Goal: Information Seeking & Learning: Understand process/instructions

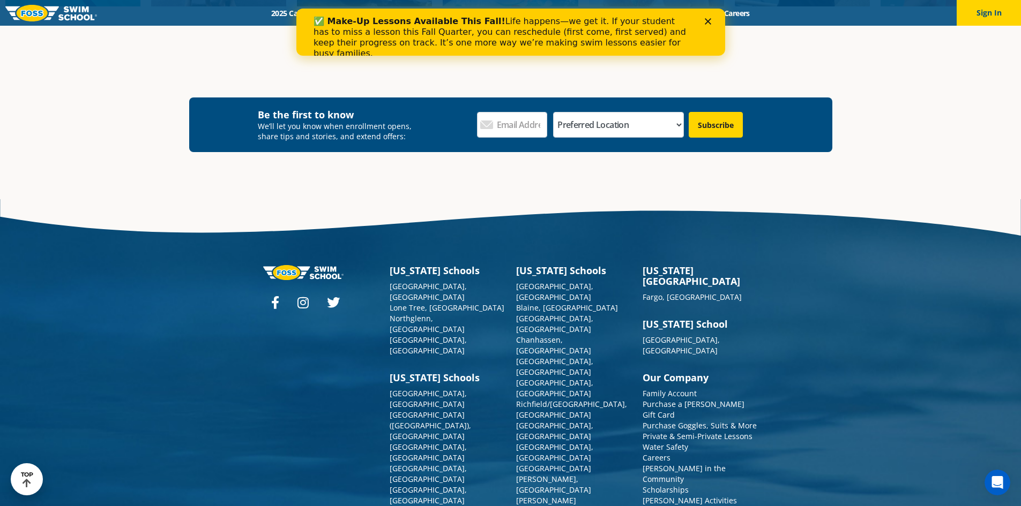
scroll to position [3991, 0]
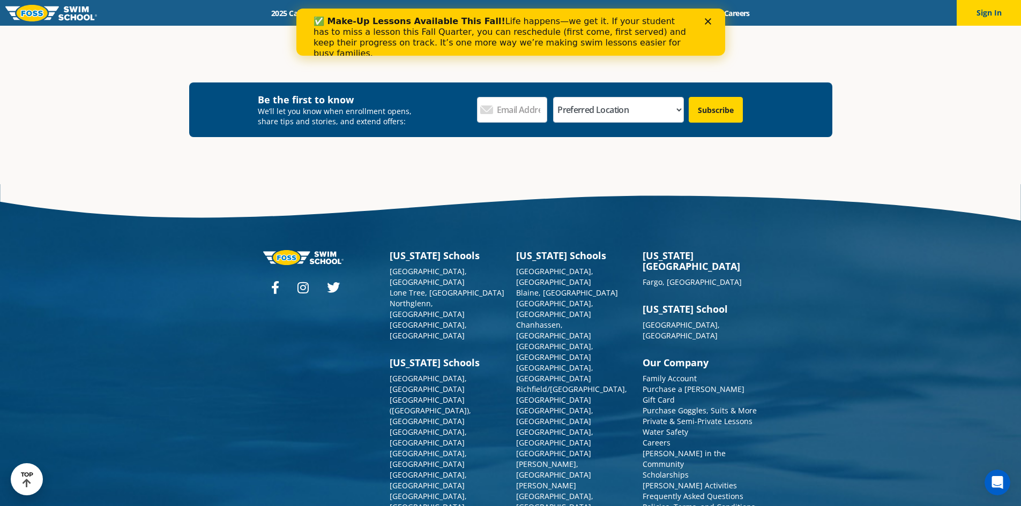
click at [707, 502] on link "Policies, Terms, and Conditions" at bounding box center [699, 507] width 113 height 10
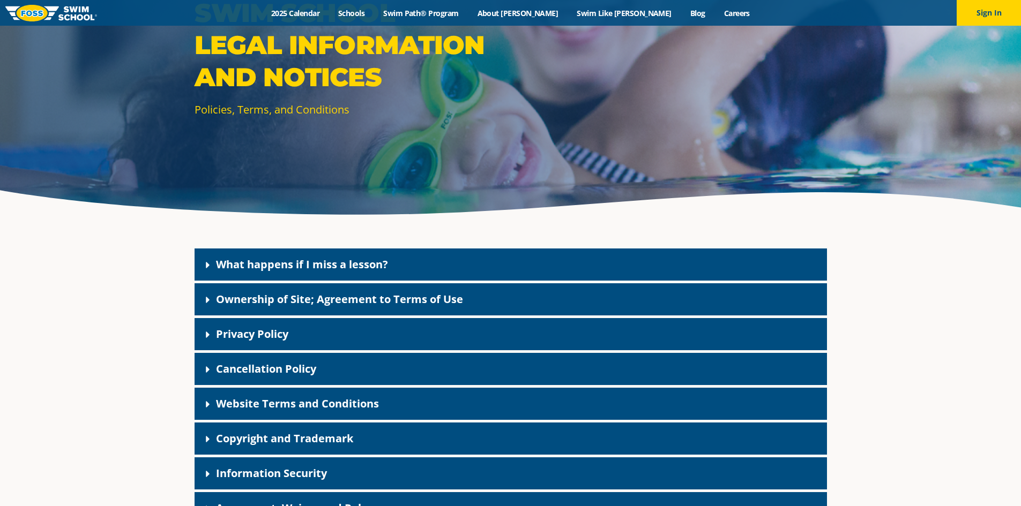
scroll to position [161, 0]
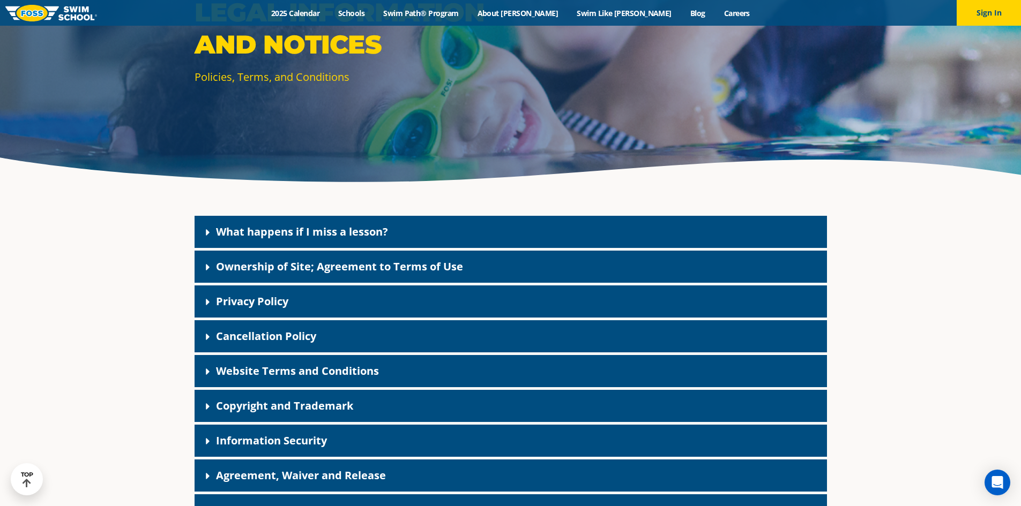
click at [286, 344] on div "Cancellation Policy" at bounding box center [511, 337] width 632 height 32
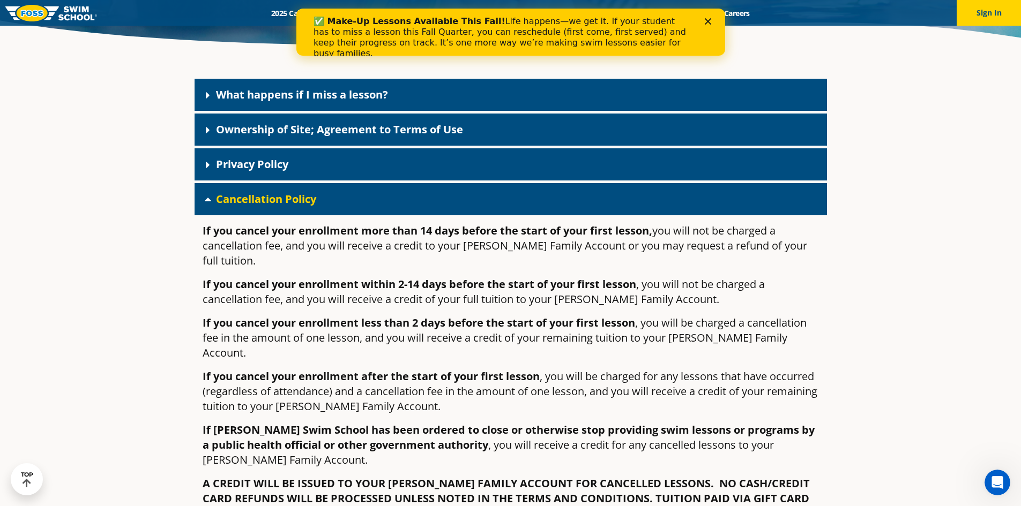
scroll to position [268, 0]
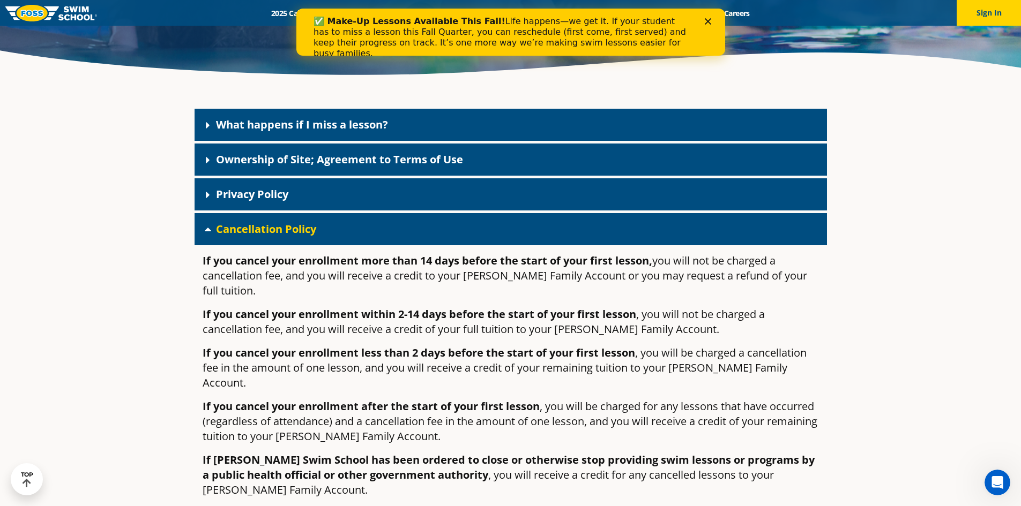
click at [254, 230] on link "Cancellation Policy" at bounding box center [266, 229] width 100 height 14
